Goal: Register for event/course

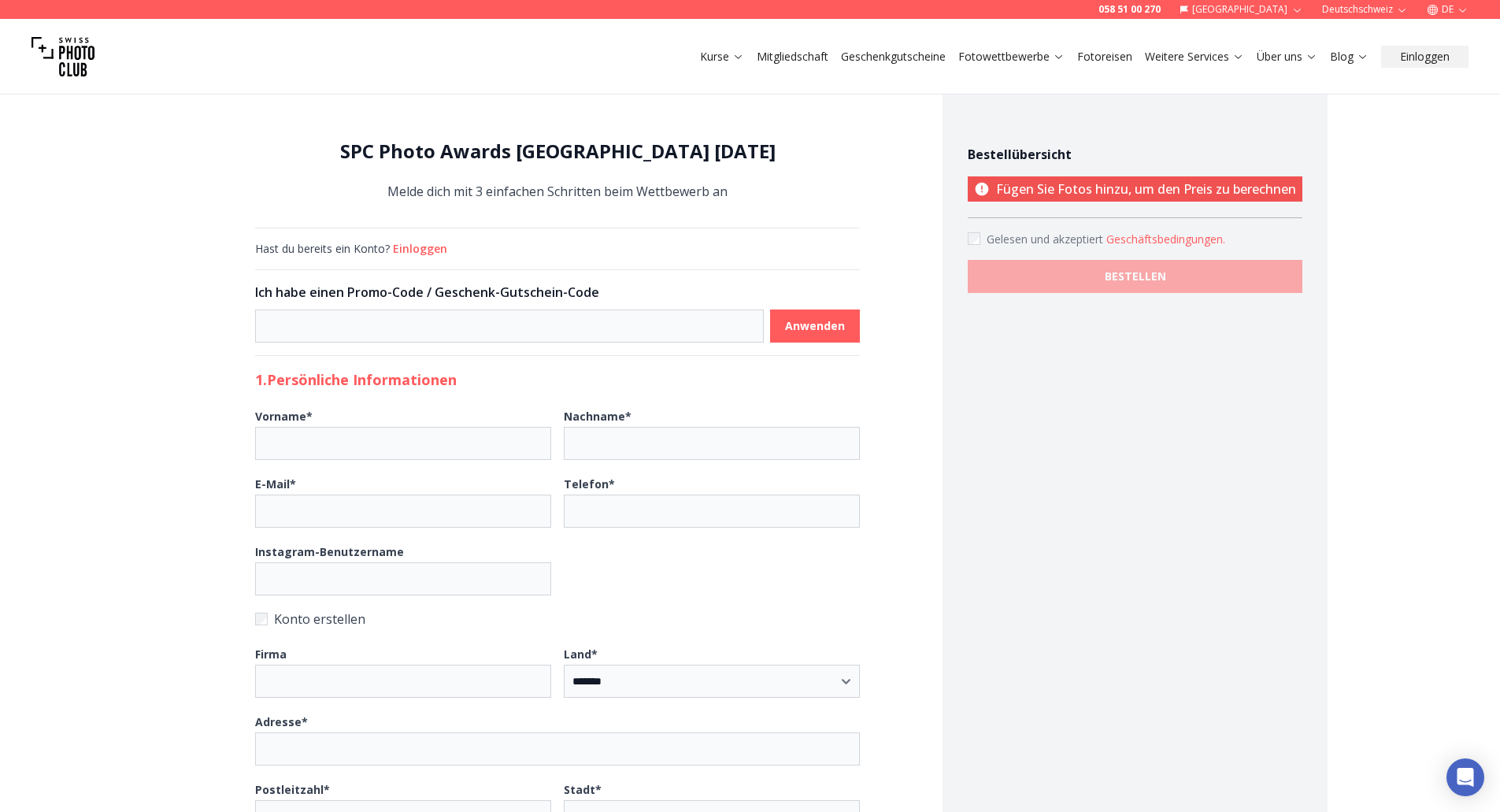
click at [430, 245] on button "Einloggen" at bounding box center [419, 248] width 54 height 15
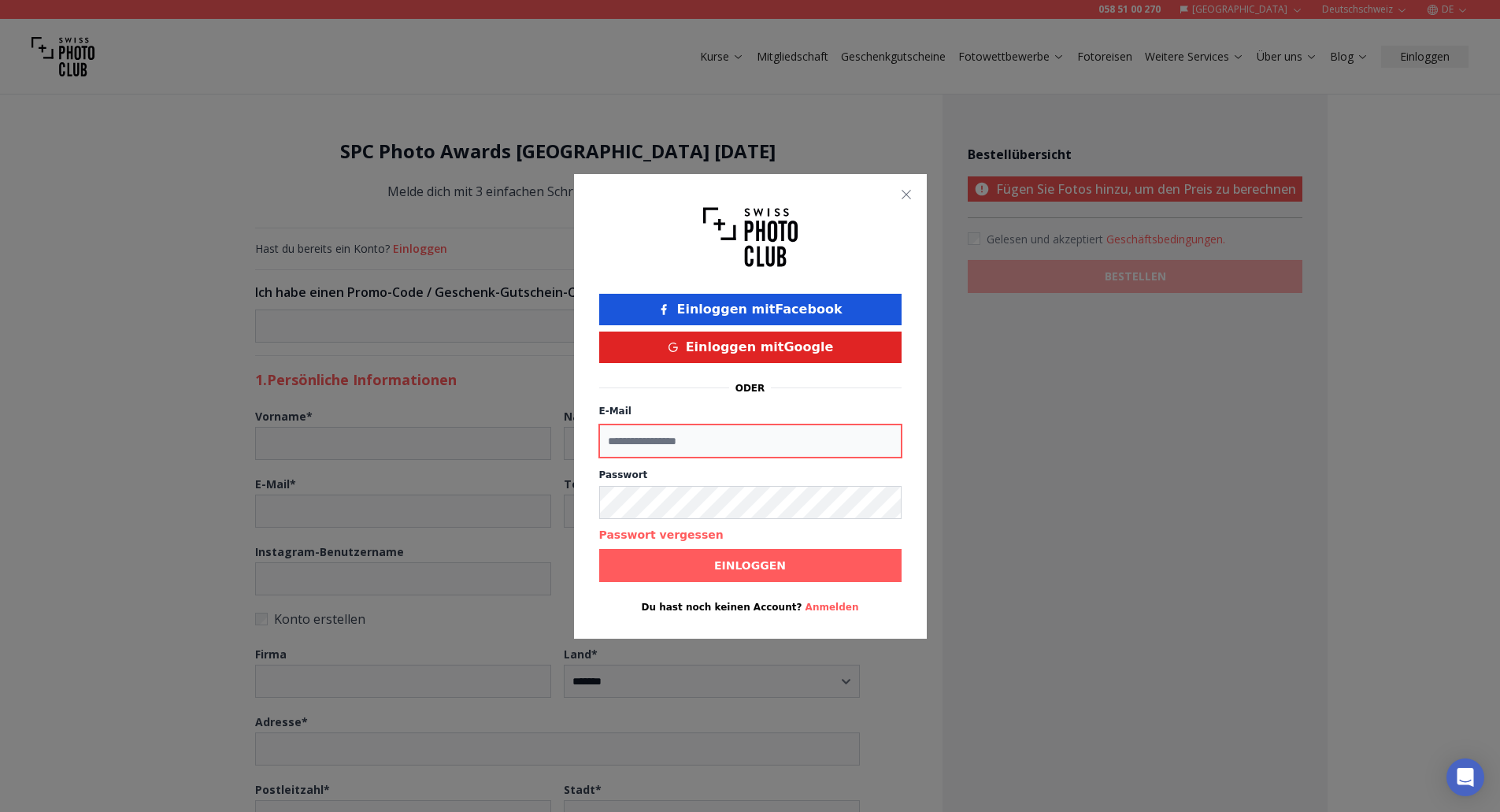
click at [650, 443] on input "E-Mail" at bounding box center [750, 441] width 302 height 33
type input "**********"
type input "******"
click at [721, 353] on button "Einloggen mit Google" at bounding box center [750, 346] width 302 height 32
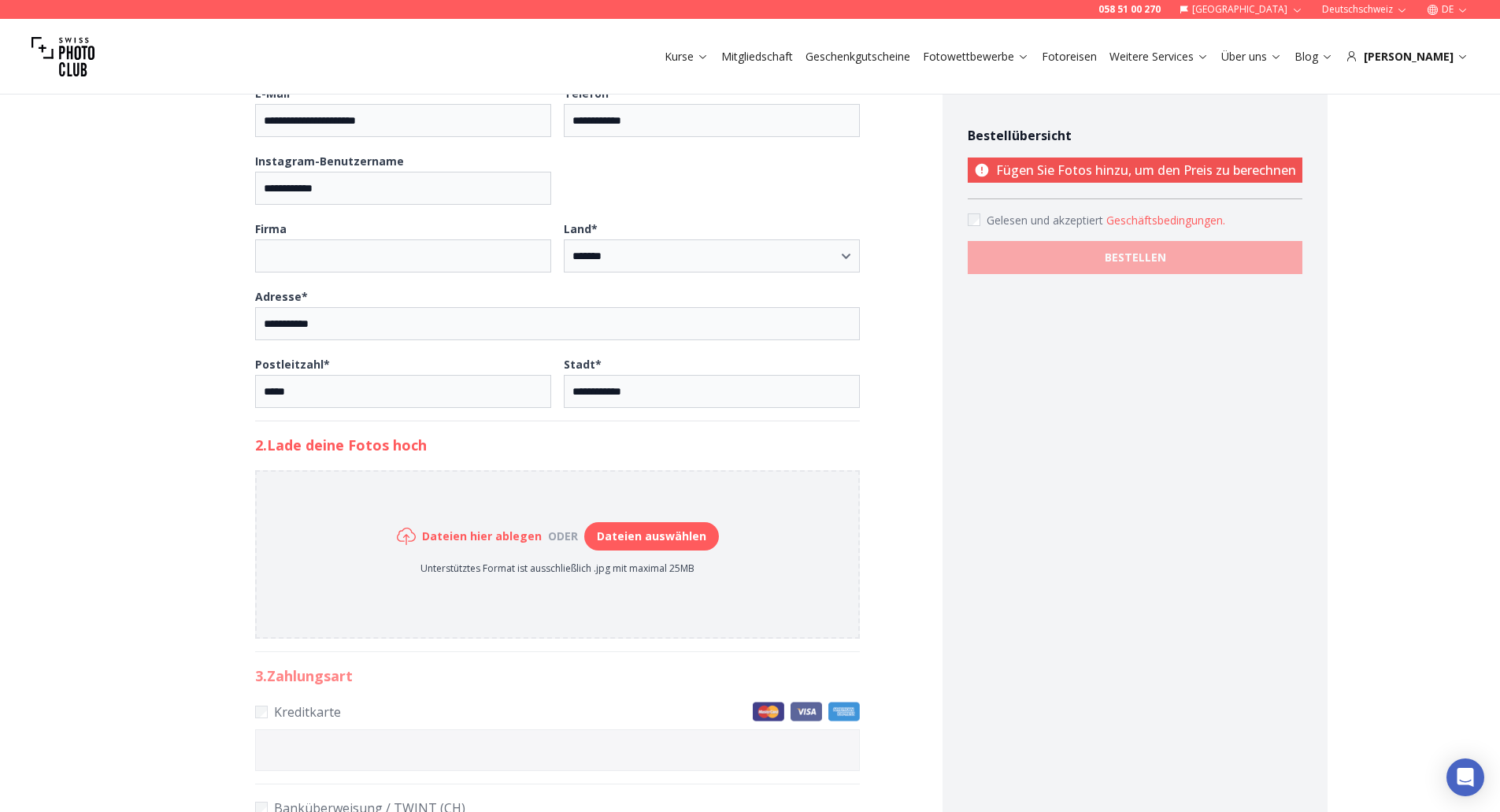
scroll to position [393, 0]
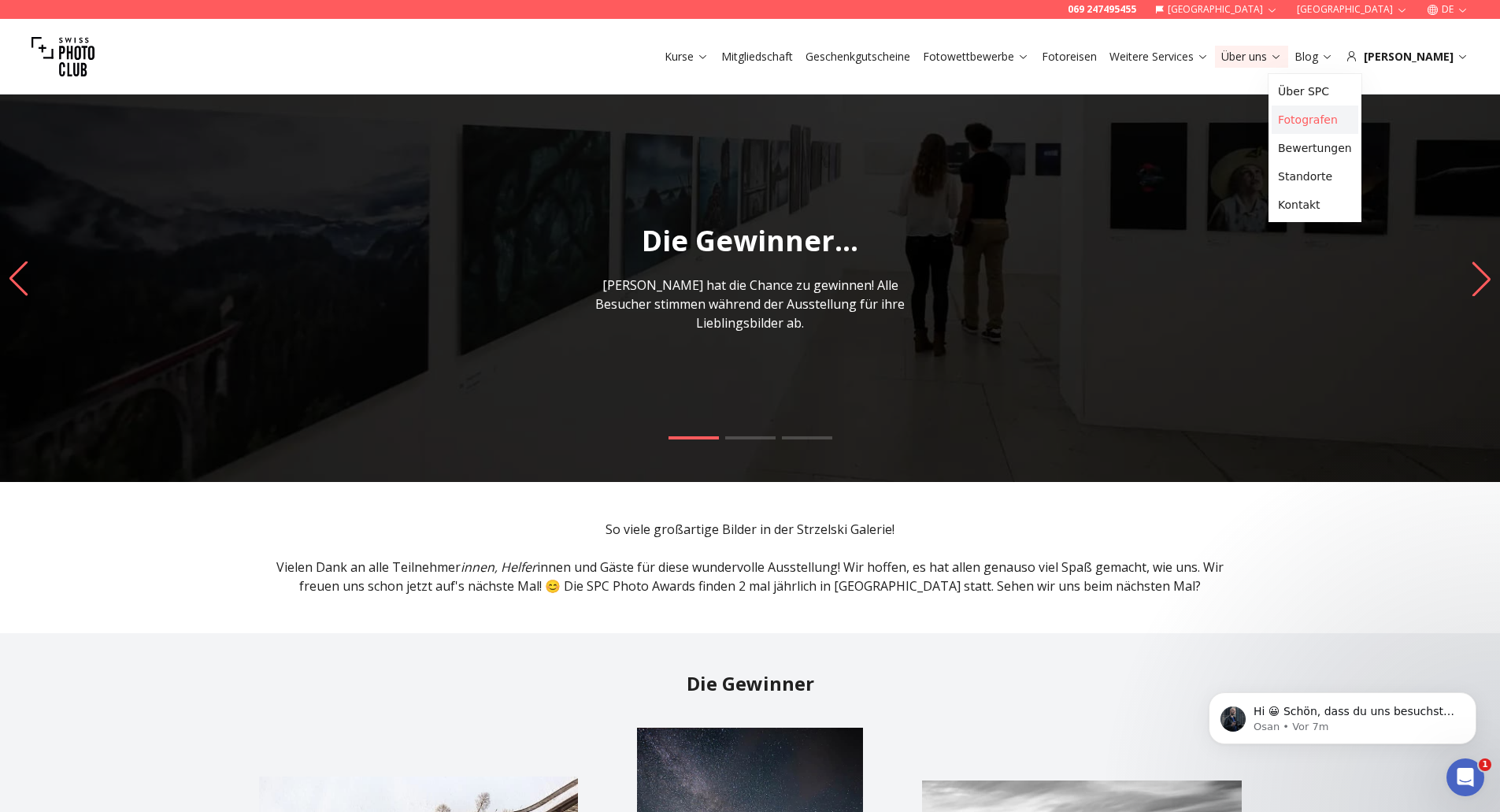
click at [1307, 119] on link "Fotografen" at bounding box center [1314, 119] width 87 height 28
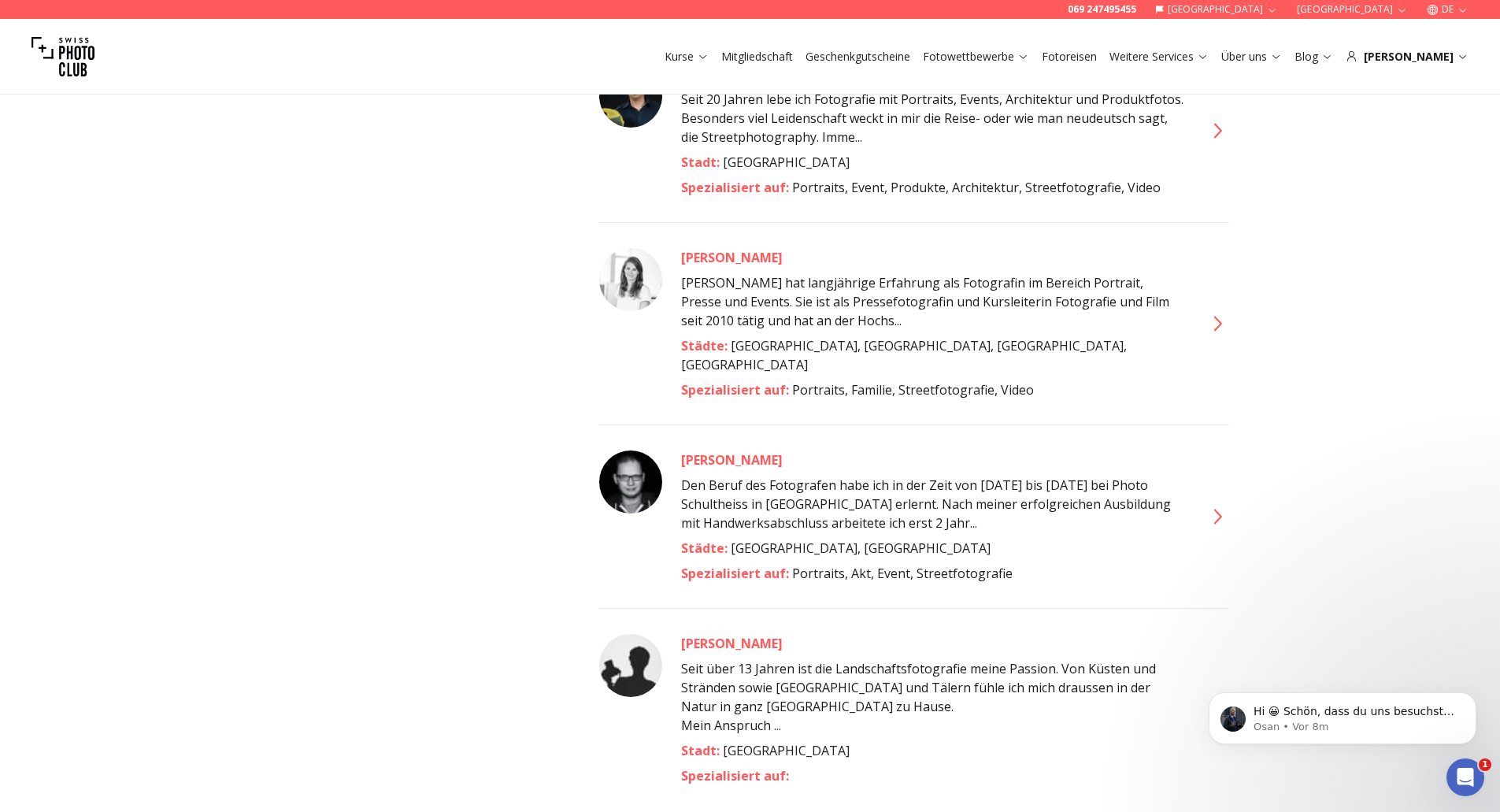
scroll to position [2912, 0]
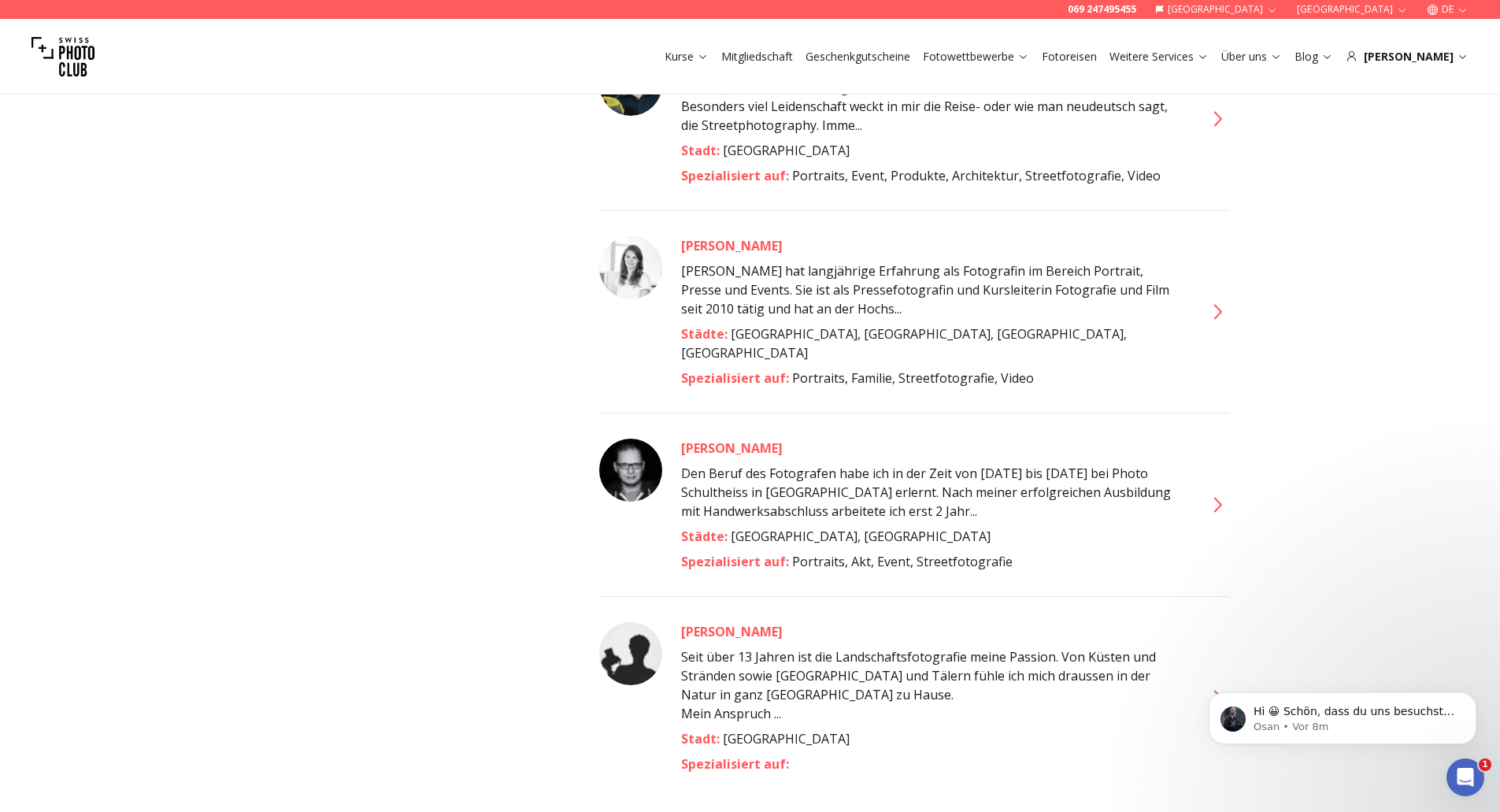
click at [1209, 685] on icon at bounding box center [1216, 698] width 25 height 25
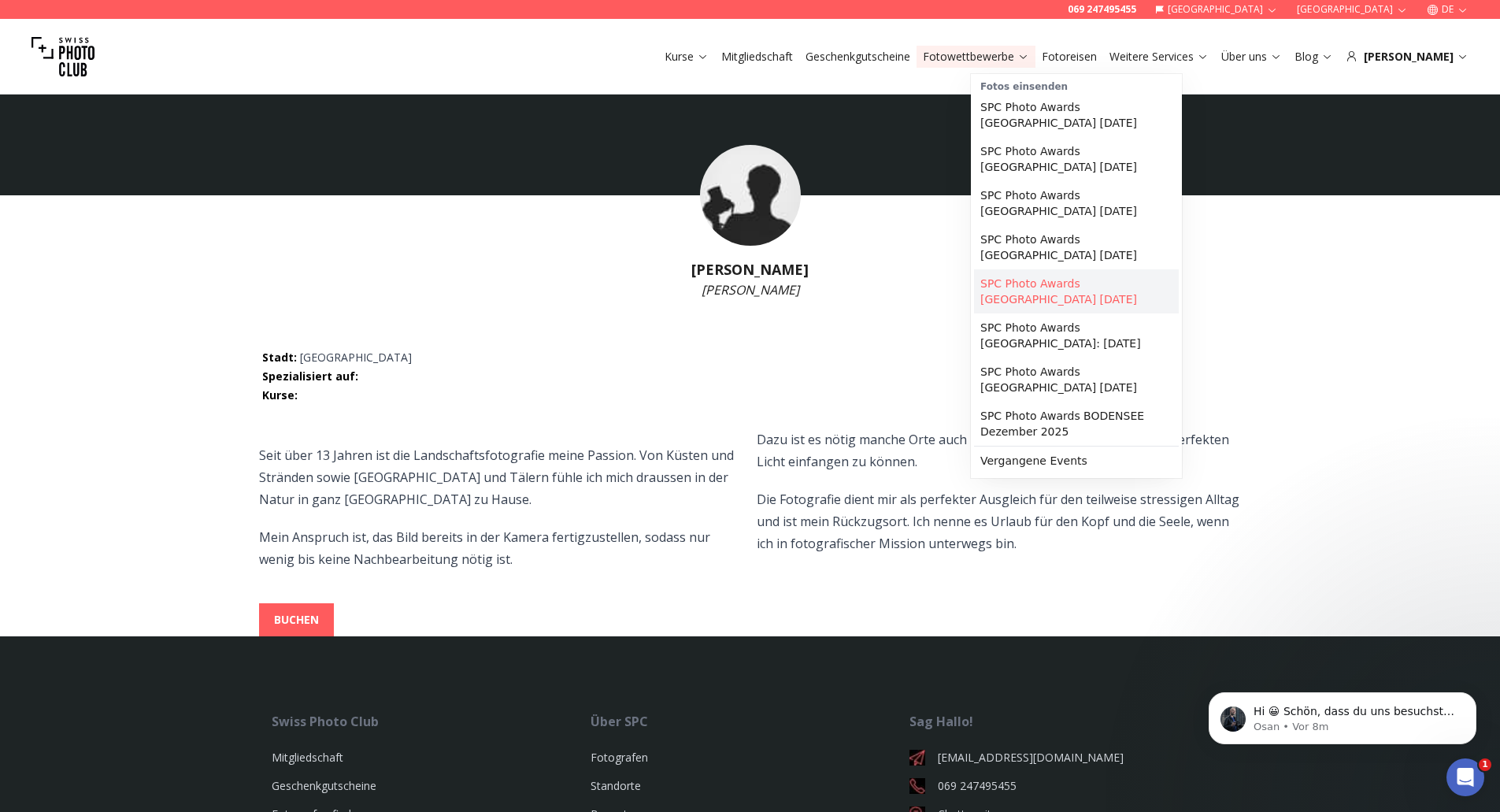
click at [1009, 269] on link "SPC Photo Awards [GEOGRAPHIC_DATA] [DATE]" at bounding box center [1076, 292] width 205 height 44
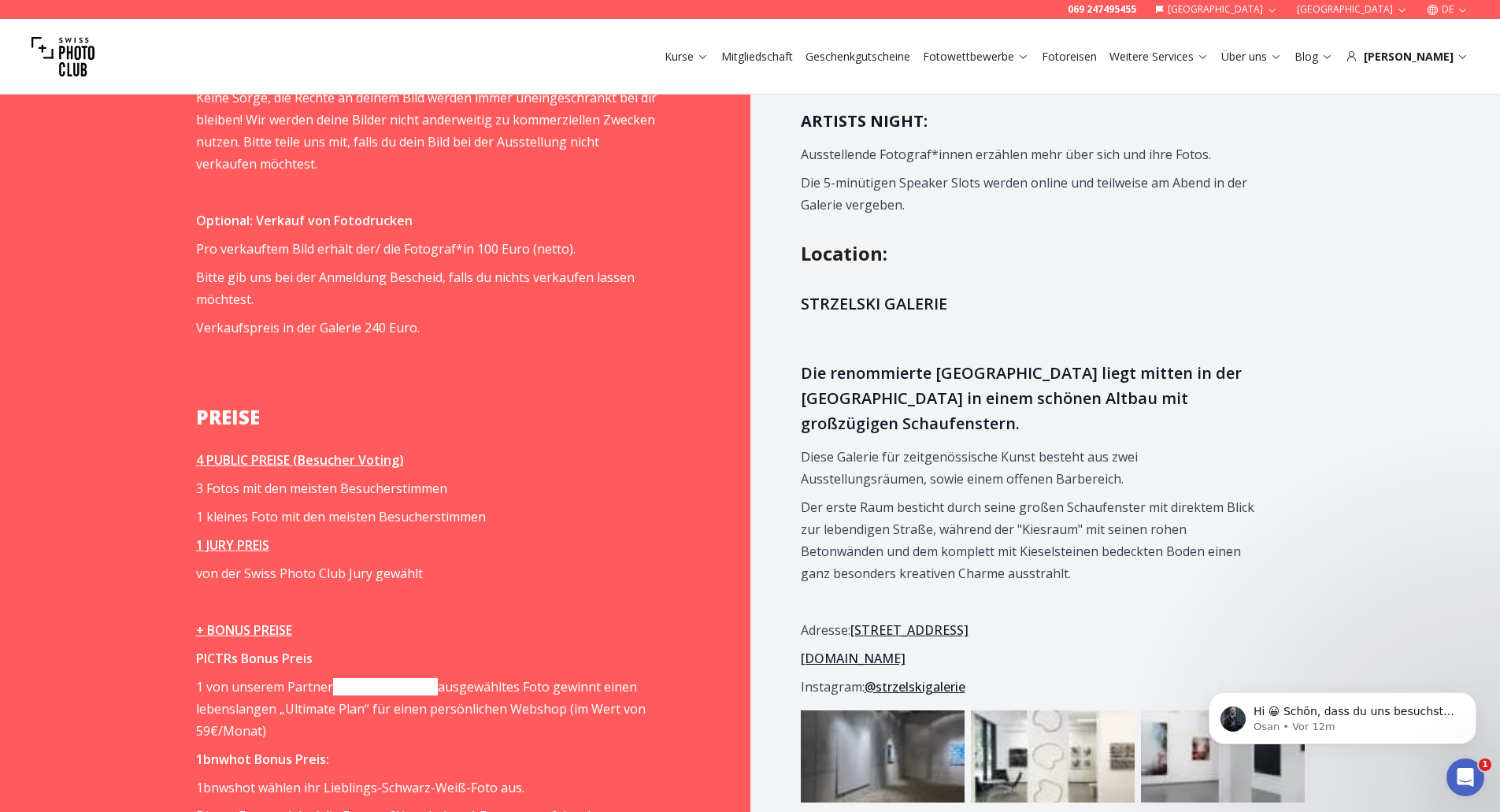
scroll to position [1890, 0]
